Goal: Find specific page/section: Find specific page/section

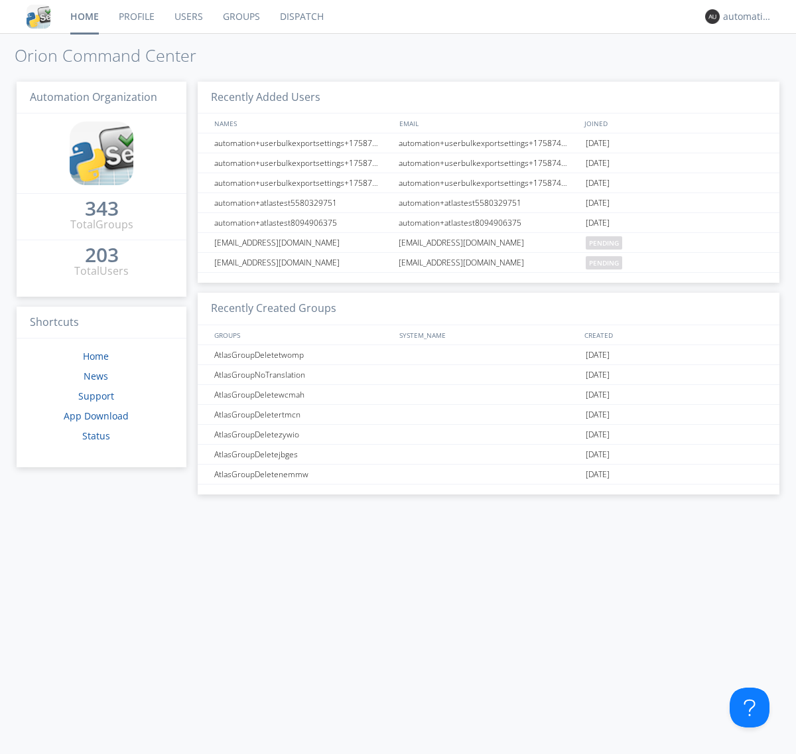
click at [301, 17] on link "Dispatch" at bounding box center [302, 16] width 64 height 33
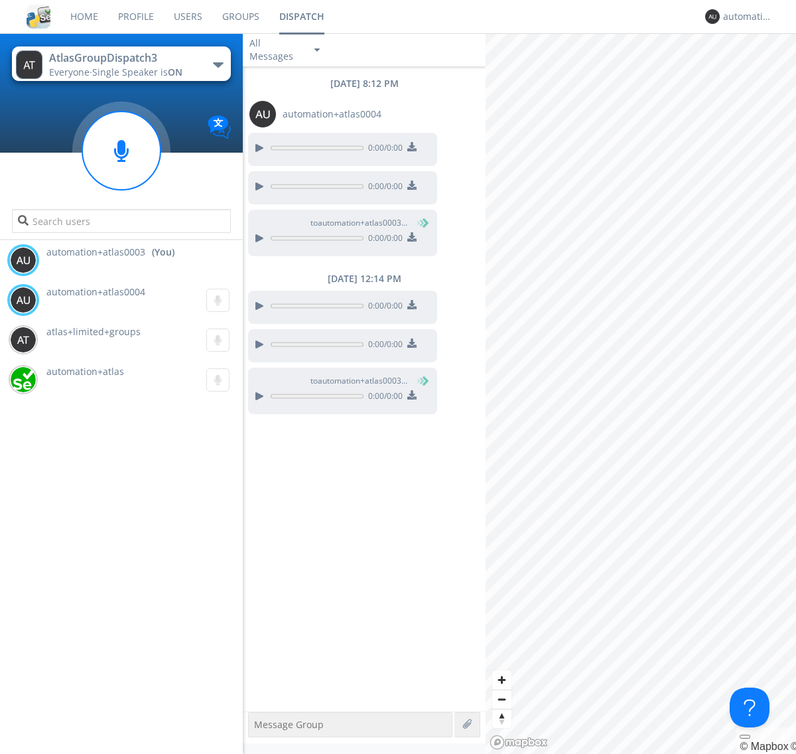
click at [218, 64] on div "button" at bounding box center [218, 64] width 11 height 5
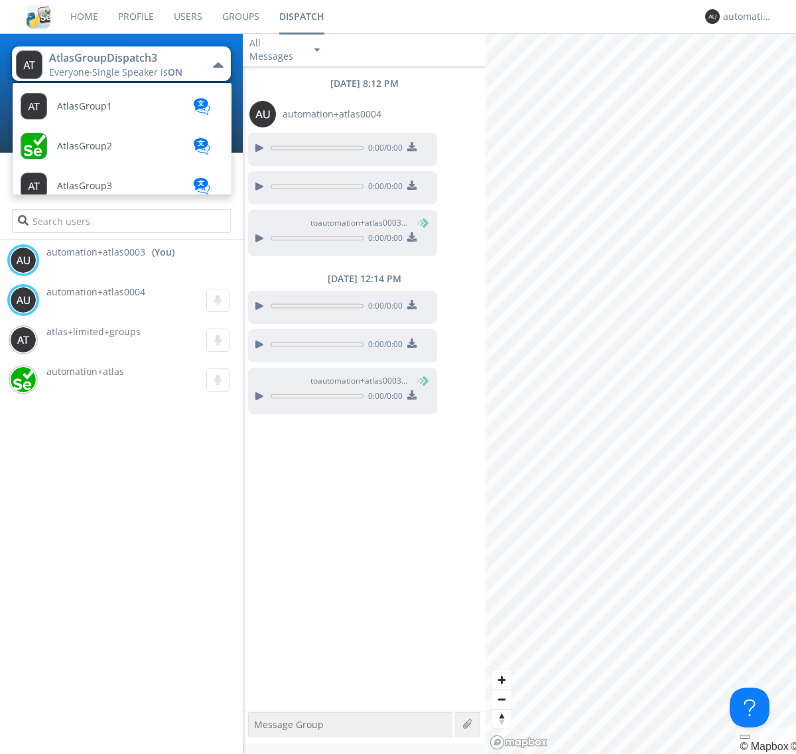
click at [100, 659] on span "AtlasGroupDispatch" at bounding box center [101, 664] width 89 height 10
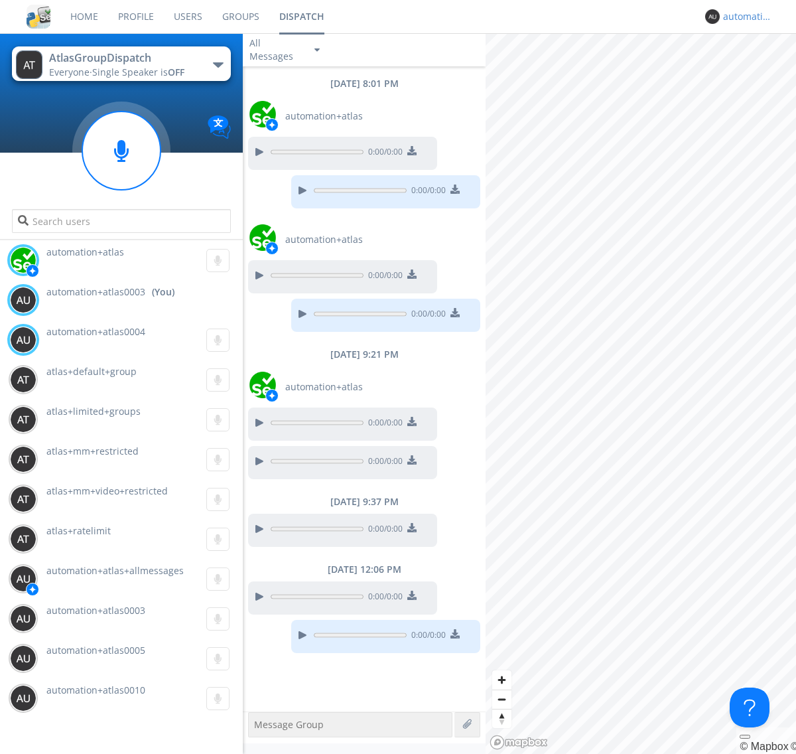
click at [744, 17] on div "automation+atlas0003" at bounding box center [748, 16] width 50 height 13
